Goal: Entertainment & Leisure: Consume media (video, audio)

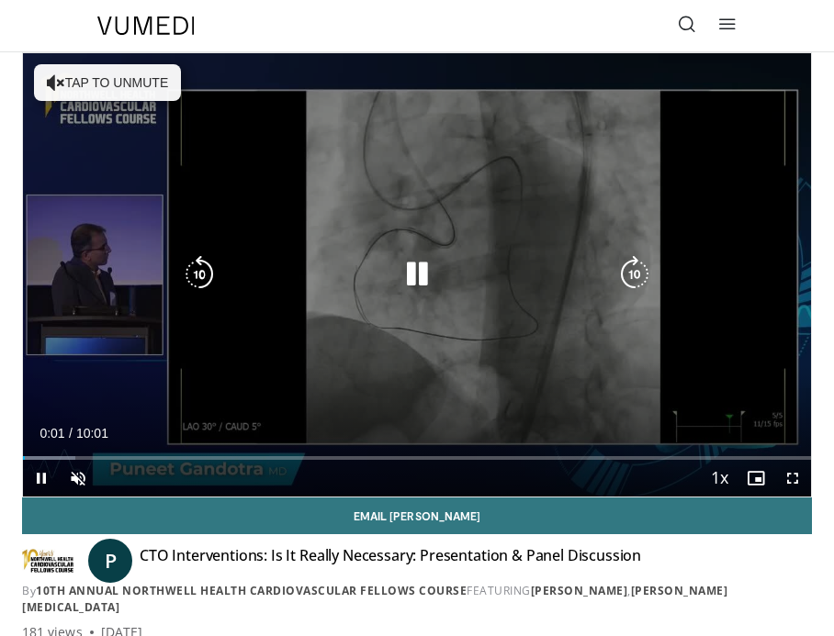
click at [117, 77] on button "Tap to unmute" at bounding box center [107, 82] width 147 height 37
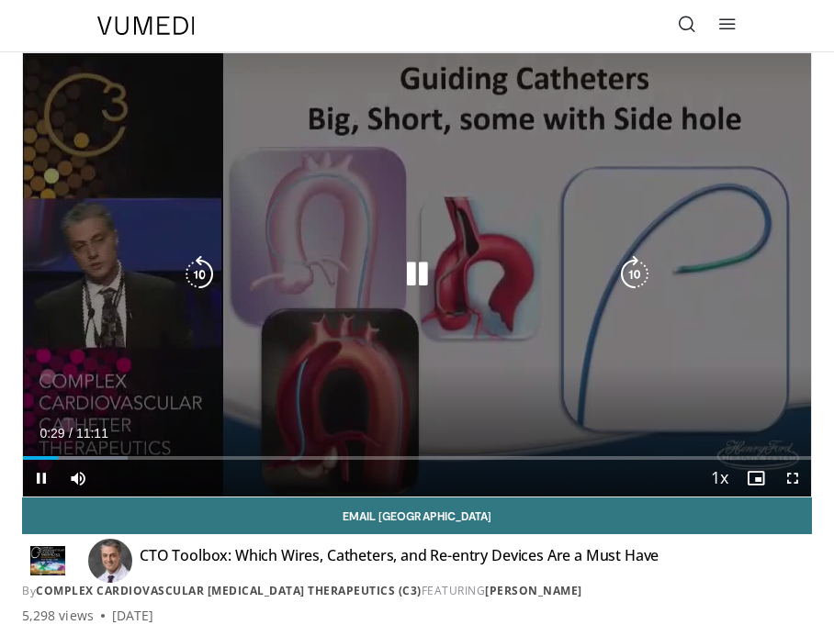
click at [416, 277] on icon "Video Player" at bounding box center [416, 274] width 37 height 37
click at [413, 274] on icon "Video Player" at bounding box center [416, 274] width 37 height 37
